Goal: Communication & Community: Answer question/provide support

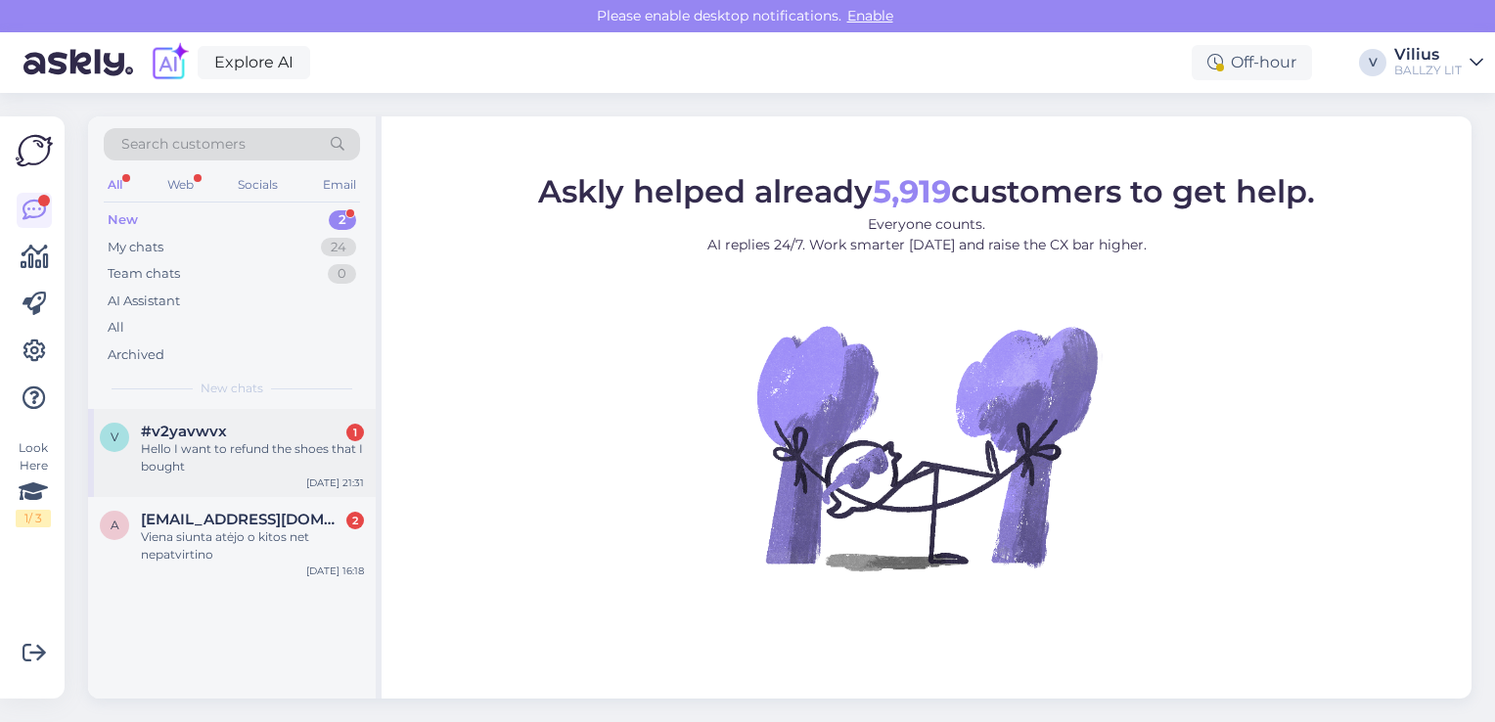
click at [250, 452] on div "Hello I want to refund the shoes that I bought" at bounding box center [252, 457] width 223 height 35
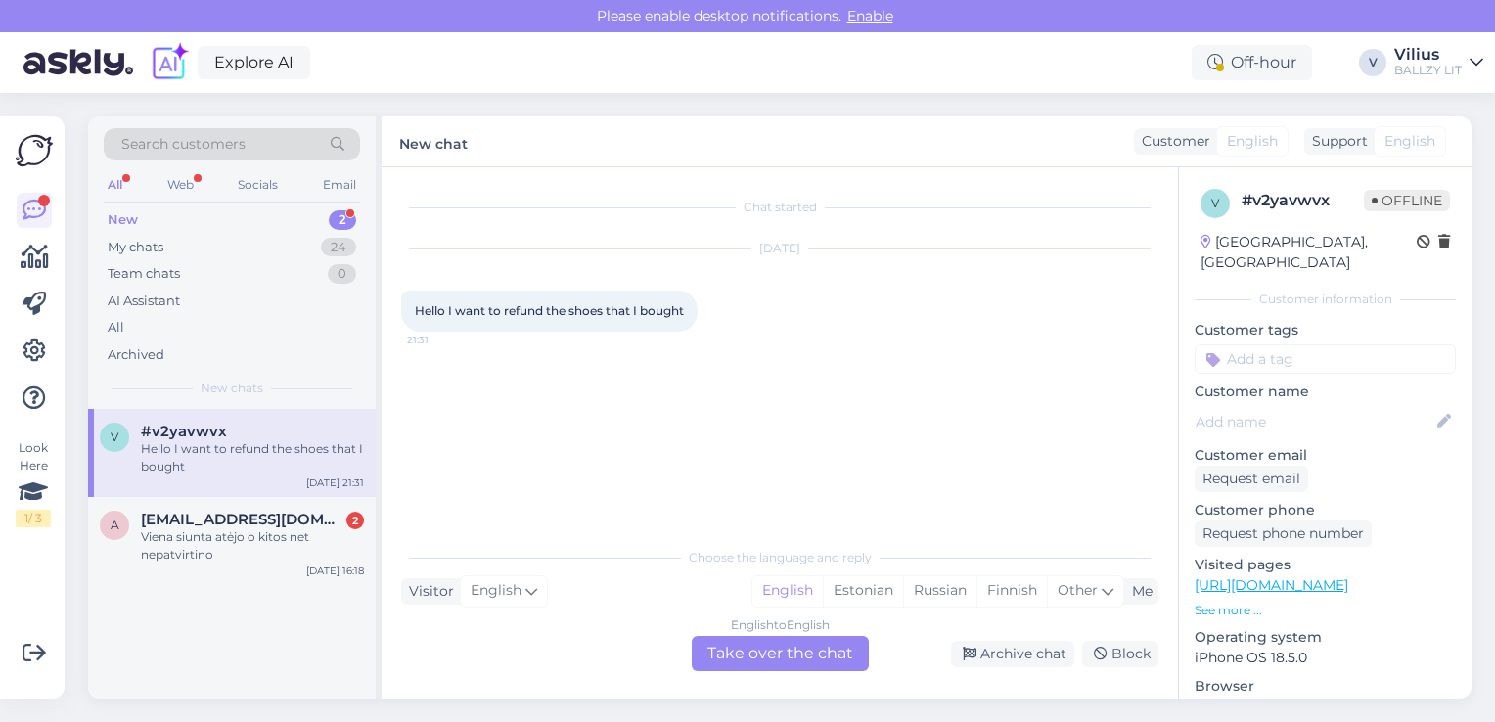
click at [787, 648] on div "English to English Take over the chat" at bounding box center [780, 653] width 177 height 35
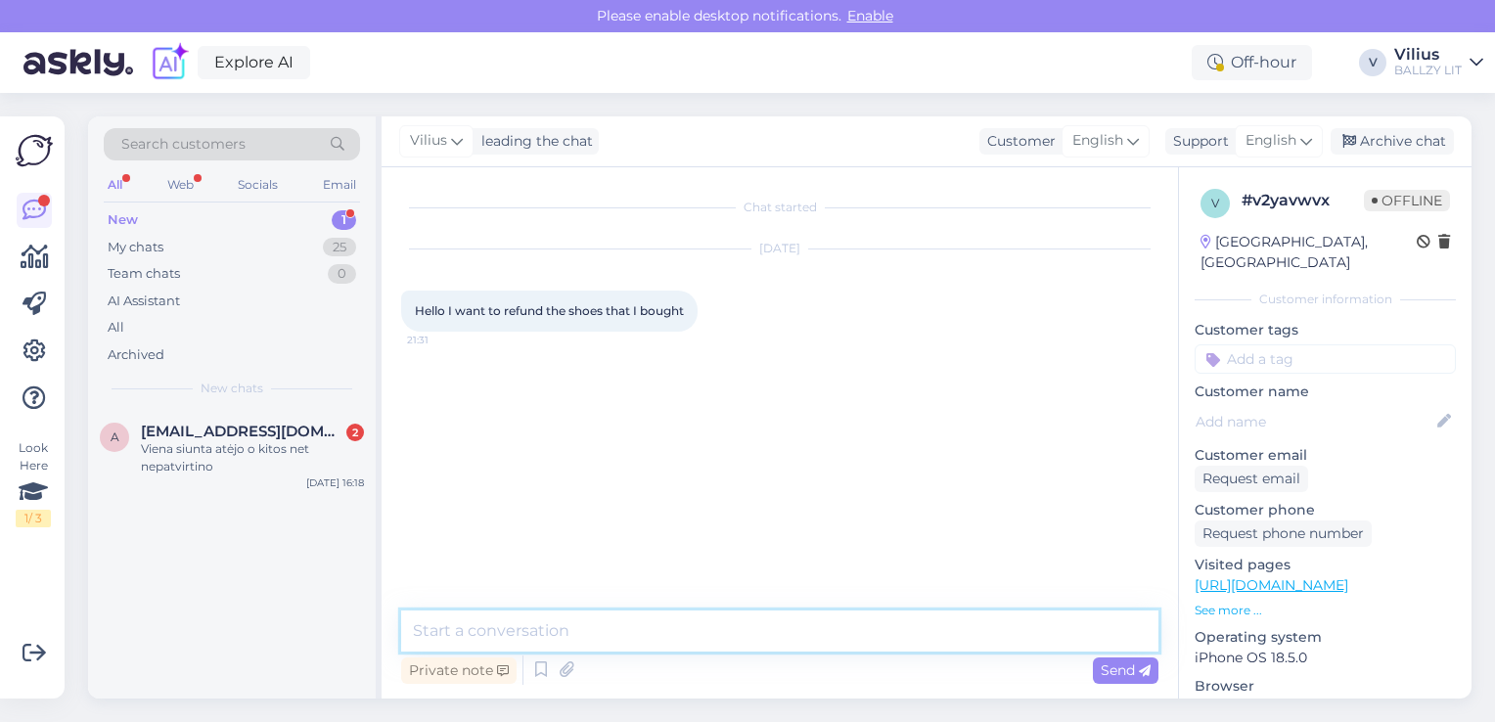
click at [671, 642] on textarea at bounding box center [779, 631] width 757 height 41
type textarea "Hello, you will find return information here:"
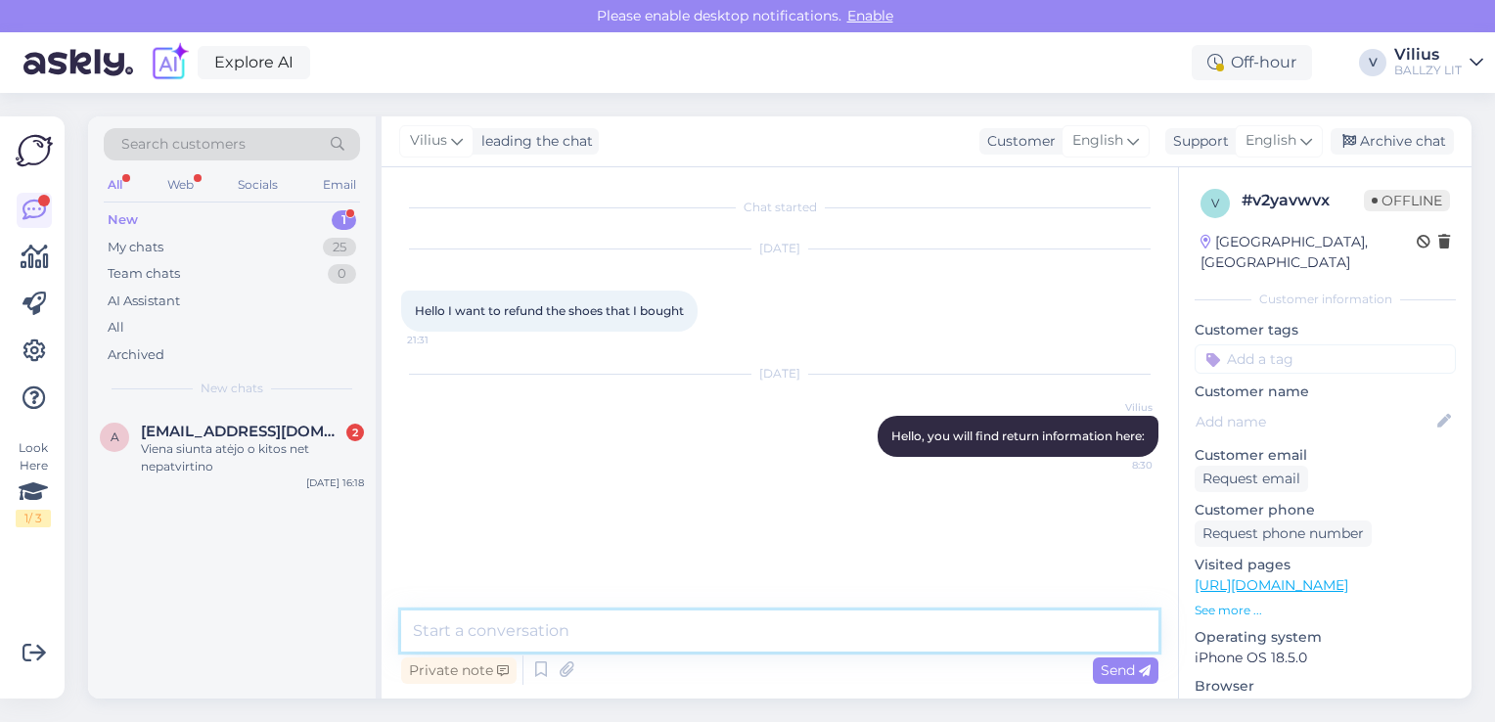
paste textarea "https://ballzy.eu/lt/shopping-help#returning"
type textarea "https://ballzy.eu/lt/shopping-help#returning in english"
paste textarea "https://ballzy.eu/en/shopping-help"
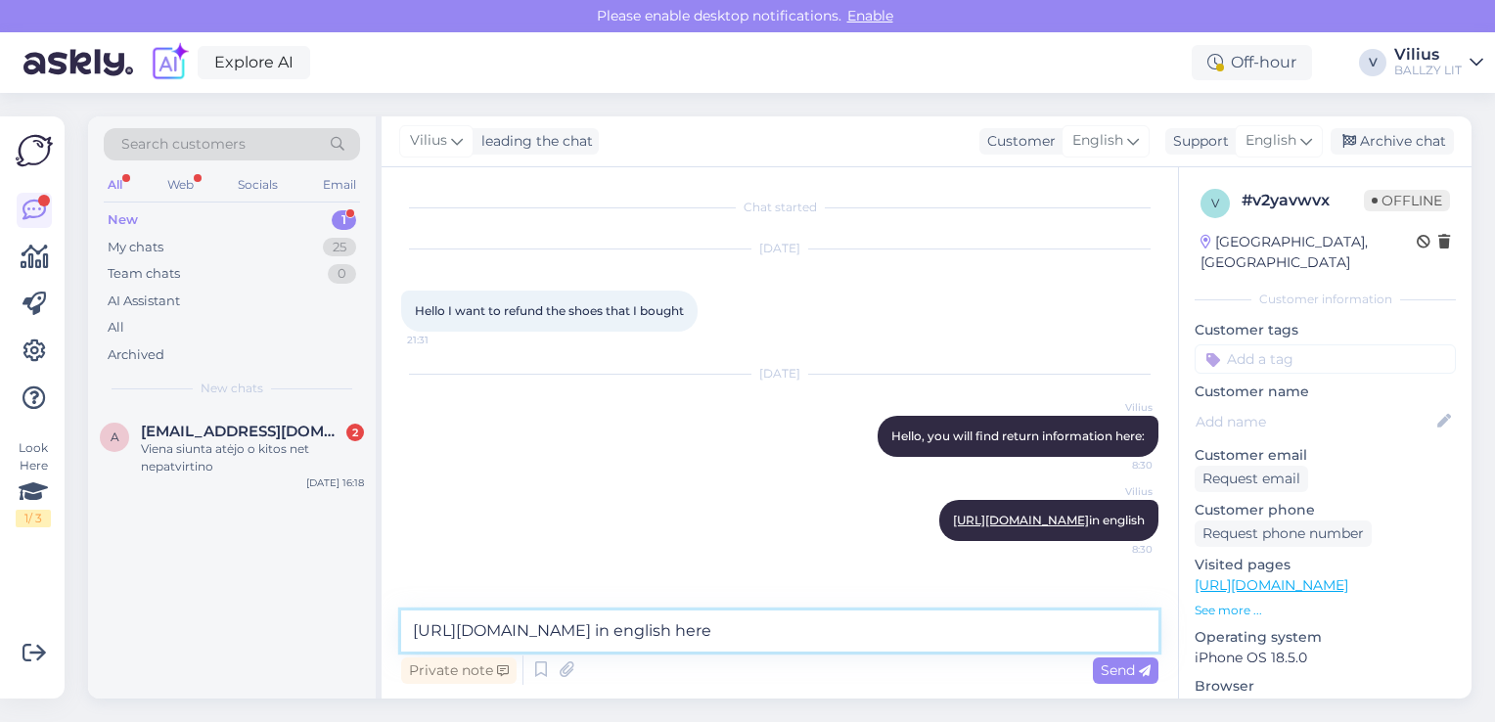
type textarea "https://ballzy.eu/en/shopping-help in english here*"
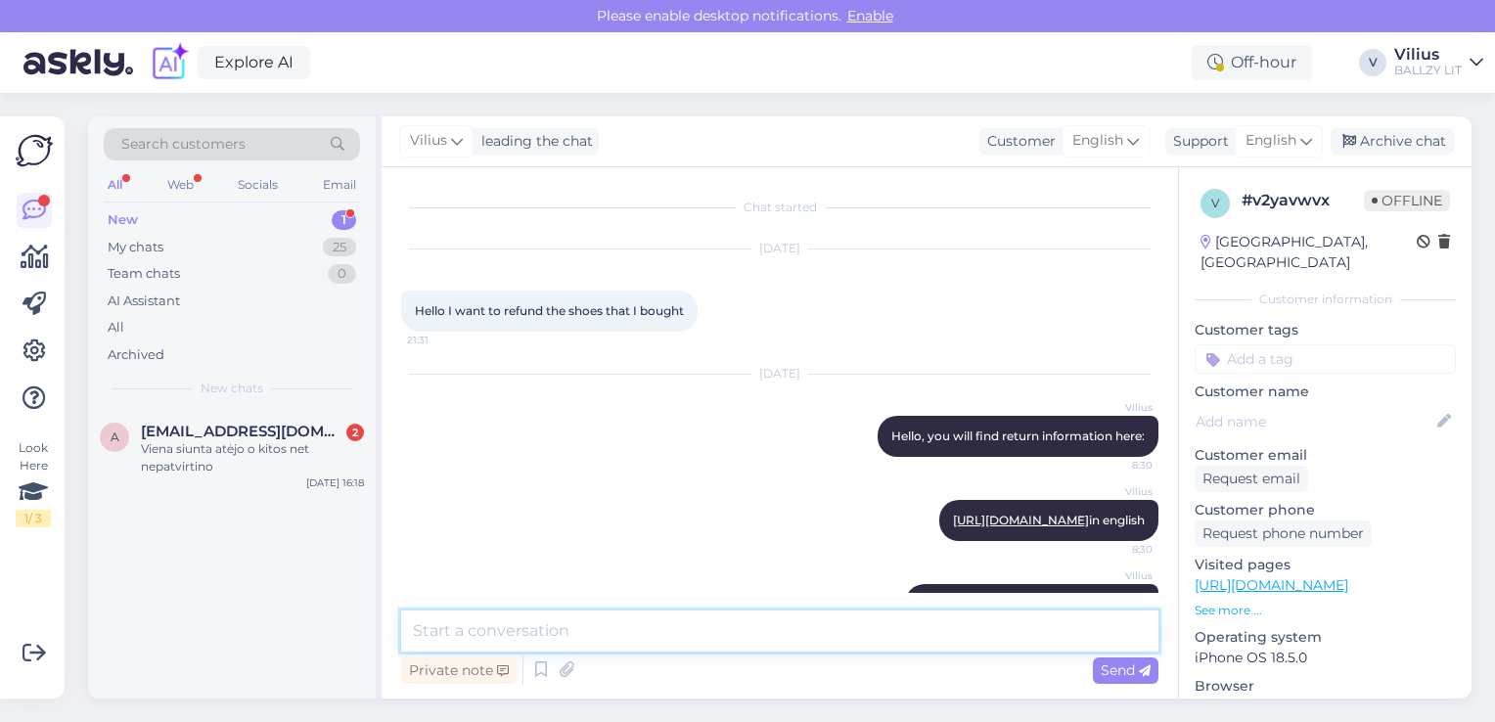
scroll to position [54, 0]
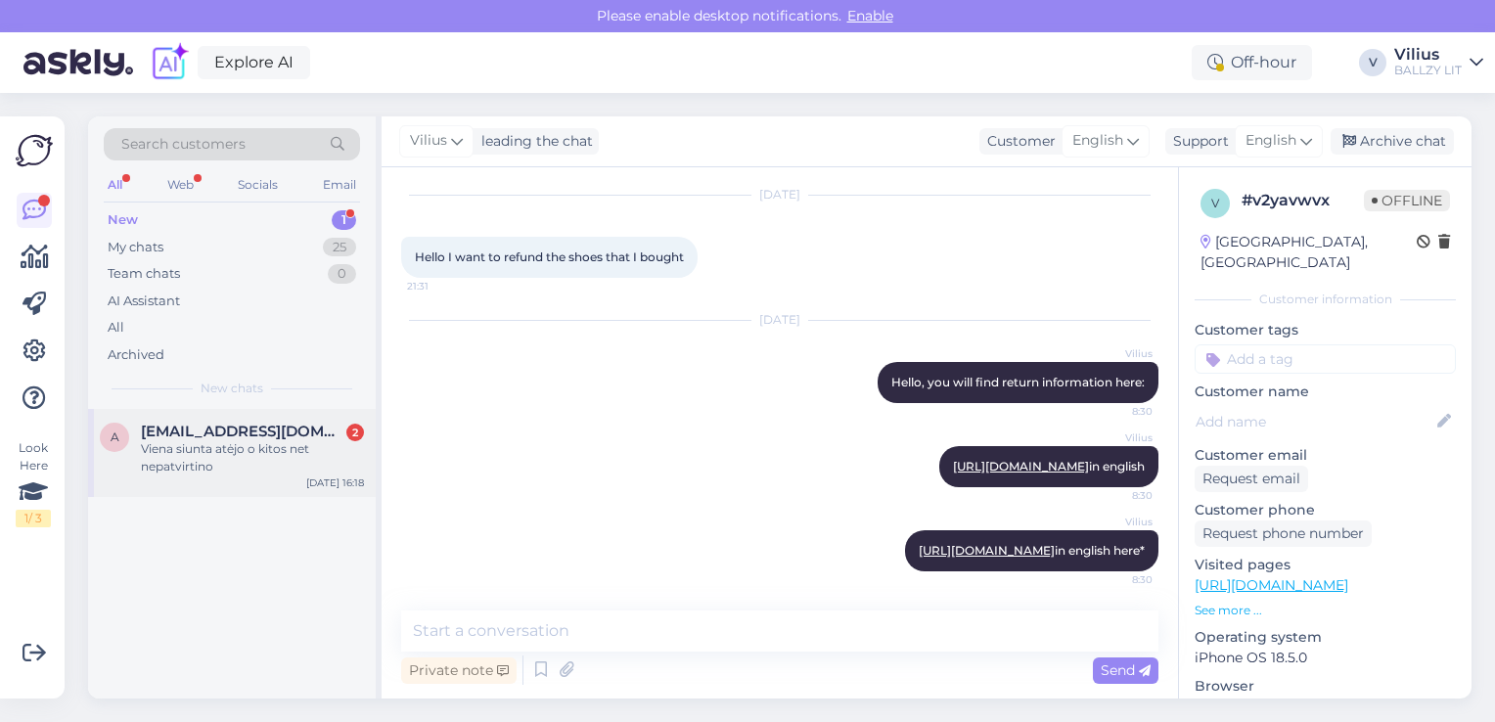
click at [262, 449] on div "Viena siunta atėjo o kitos net nepatvirtino" at bounding box center [252, 457] width 223 height 35
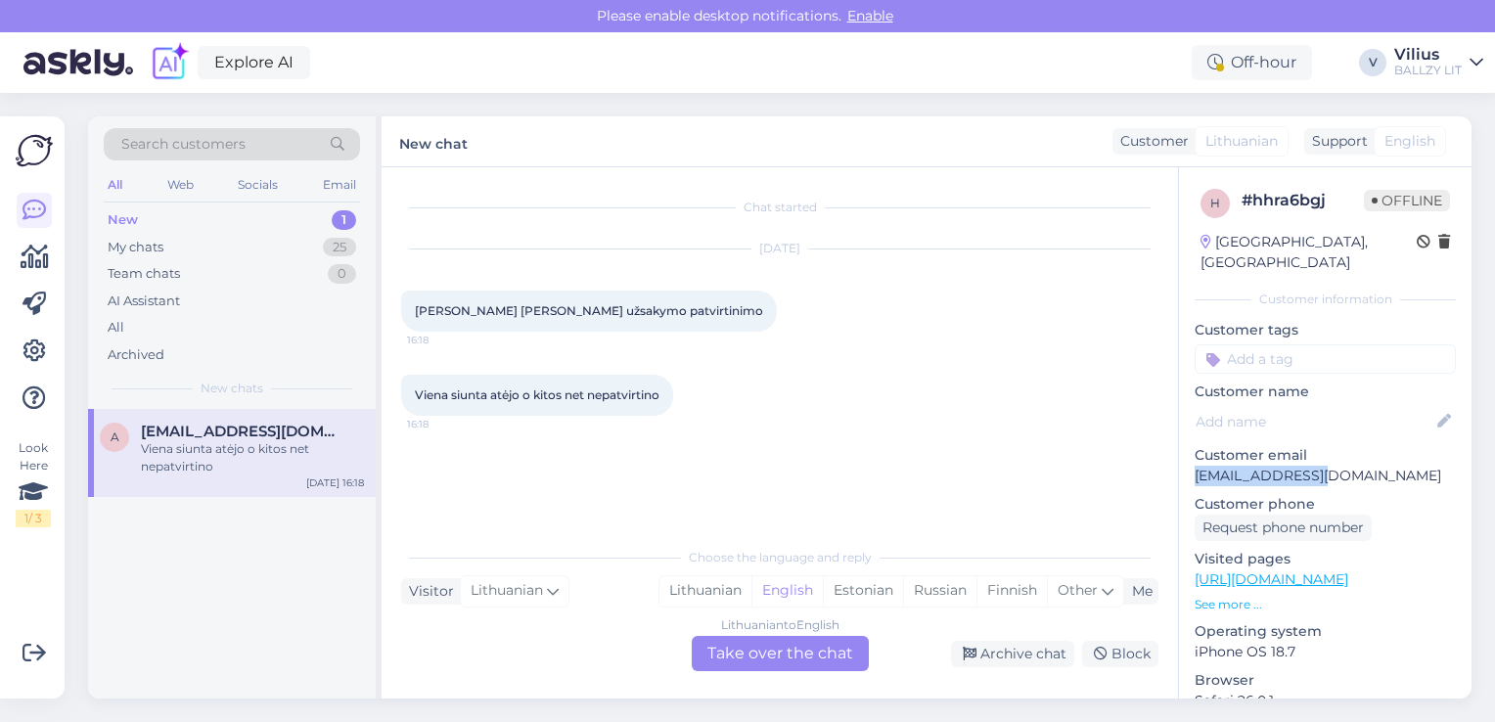
drag, startPoint x: 1198, startPoint y: 451, endPoint x: 1322, endPoint y: 448, distance: 124.3
click at [1322, 466] on p "auguste.mockute8@gmail.com" at bounding box center [1325, 476] width 261 height 21
copy p "auguste.mockute8"
click at [716, 583] on div "Lithuanian" at bounding box center [705, 590] width 92 height 29
click at [752, 642] on div "Lithuanian to Lithuanian Take over the chat" at bounding box center [780, 653] width 177 height 35
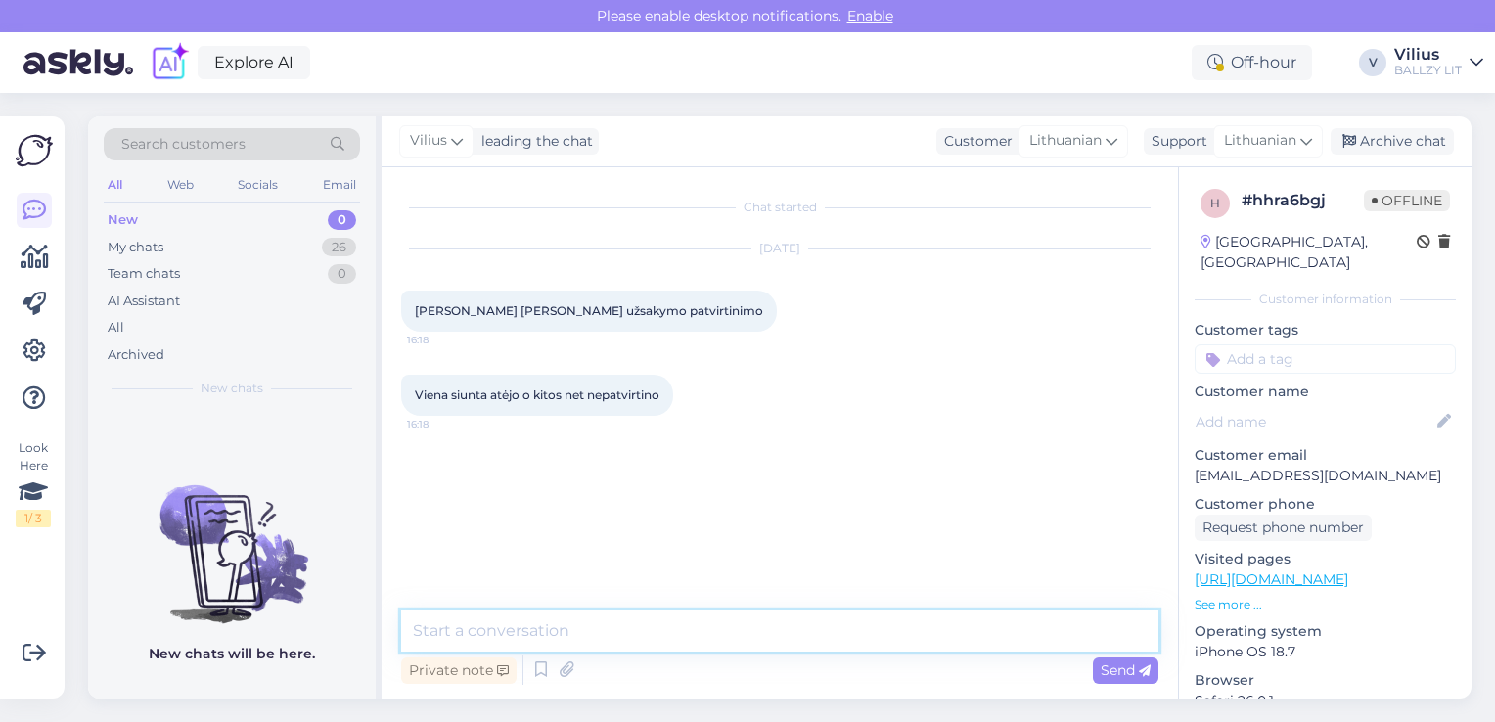
click at [726, 638] on textarea at bounding box center [779, 631] width 757 height 41
type textarea "Laba diena, ar tikrinote ir Spam skyrių el.pašte?"
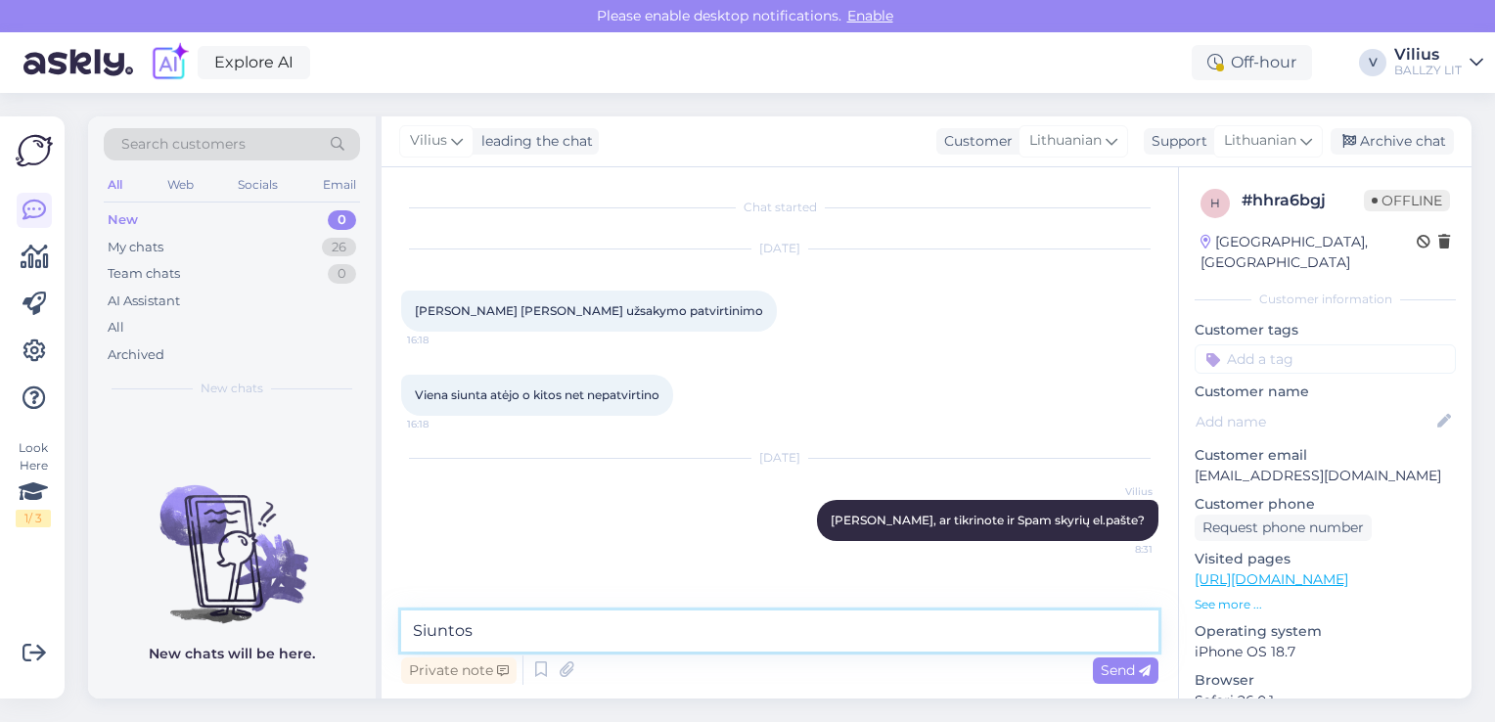
paste textarea "70060434"
paste textarea "https://minu.omniva.ee/track/CC861231645EE/?language=en"
type textarea "Siuntos 70060434 sekimo nuoroda: https://minu.omniva.ee/track/CC861231645EE/?la…"
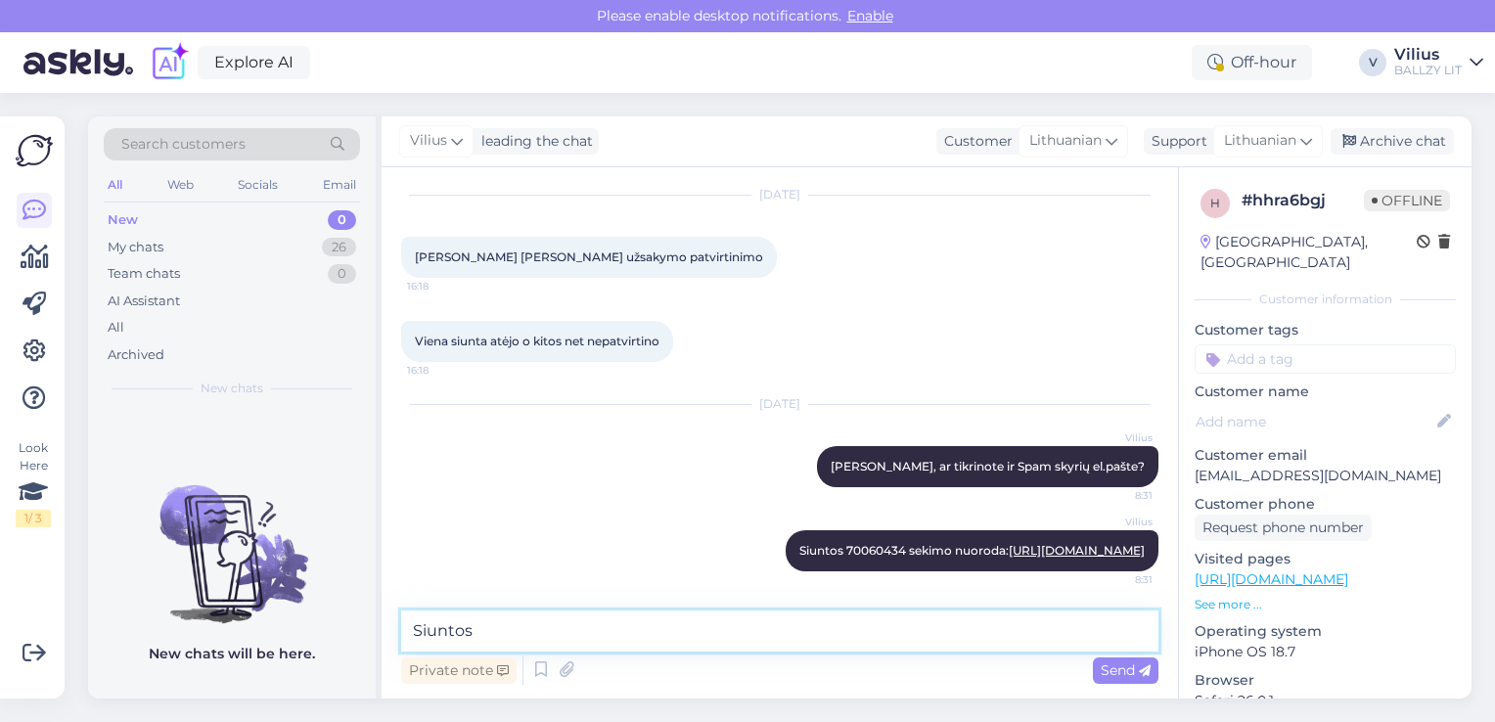
paste textarea "70060436"
paste textarea "https://minu.omniva.ee/track/CC861098138EE/?language=en"
type textarea "Siuntos 70060436 sekimo nuoroda: https://minu.omniva.ee/track/CC861098138EE/?la…"
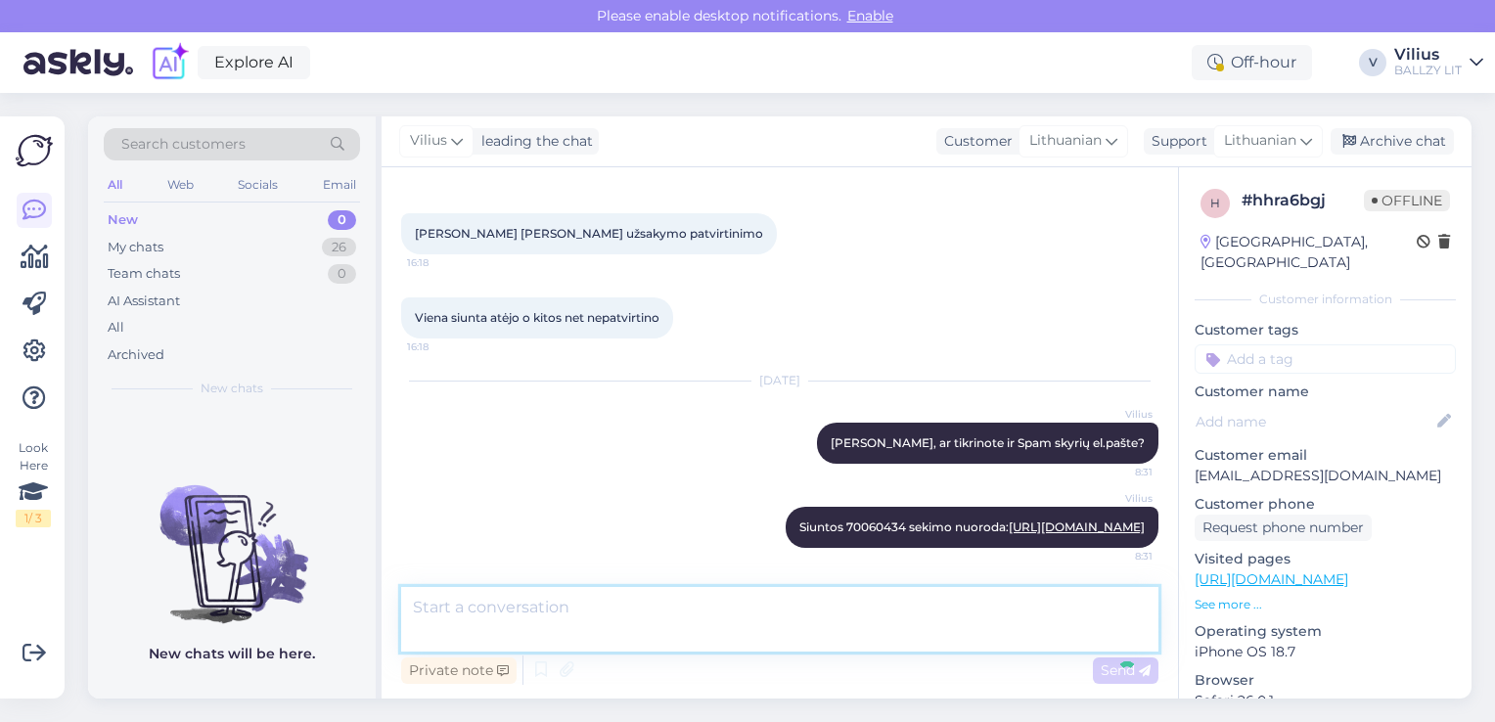
scroll to position [172, 0]
